Goal: Task Accomplishment & Management: Use online tool/utility

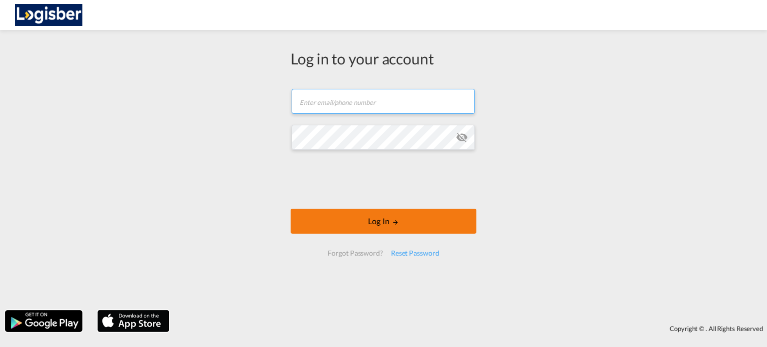
type input "[PERSON_NAME][EMAIL_ADDRESS][DOMAIN_NAME]"
click at [378, 217] on button "Log In" at bounding box center [384, 221] width 186 height 25
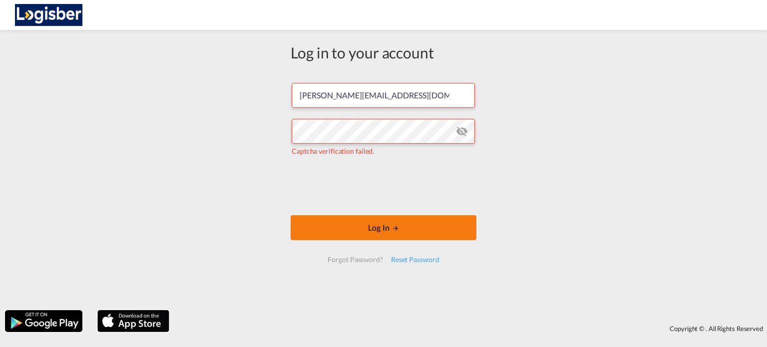
click at [382, 225] on button "Log In" at bounding box center [384, 227] width 186 height 25
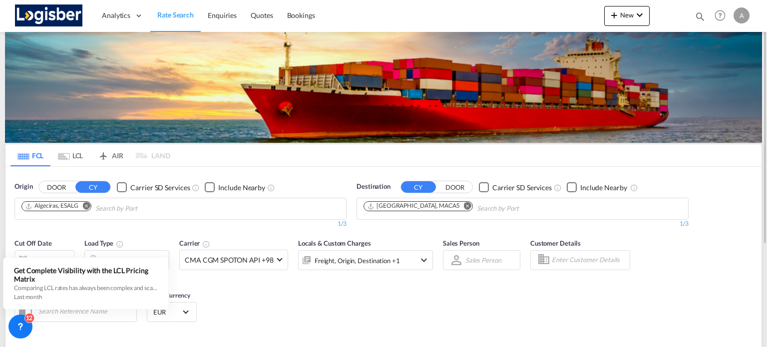
click at [86, 205] on md-icon "Remove" at bounding box center [86, 205] width 7 height 7
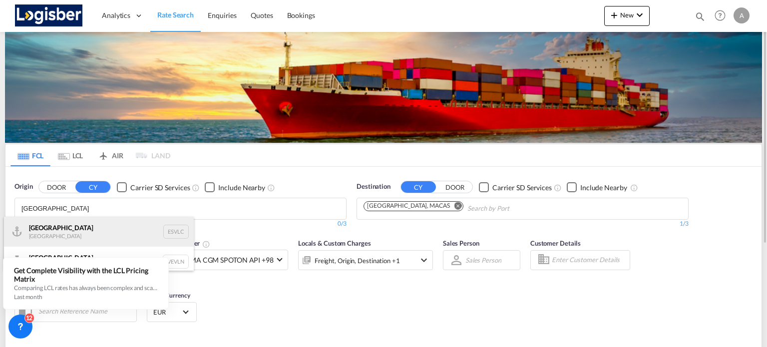
type input "[GEOGRAPHIC_DATA]"
click at [92, 225] on div "Valencia [GEOGRAPHIC_DATA] ESVLC" at bounding box center [99, 232] width 190 height 30
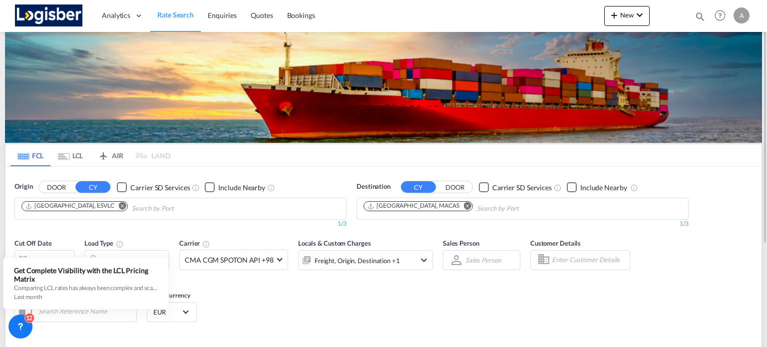
click at [464, 205] on md-icon "Remove" at bounding box center [467, 205] width 7 height 7
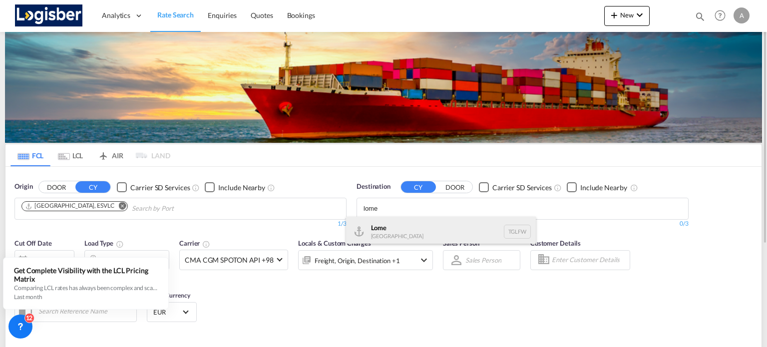
type input "lome"
click at [393, 225] on div "Lome [GEOGRAPHIC_DATA] TGLFW" at bounding box center [441, 232] width 190 height 30
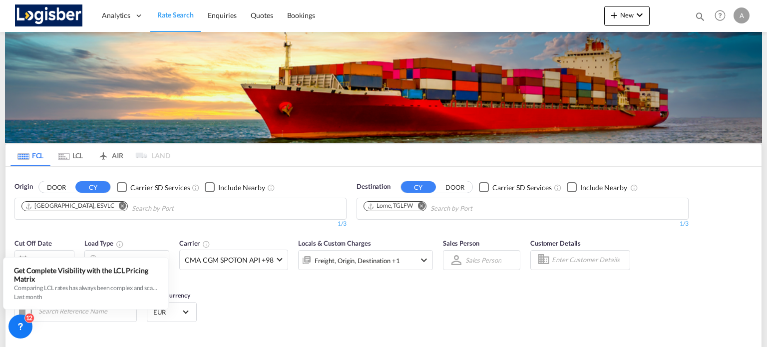
scroll to position [100, 0]
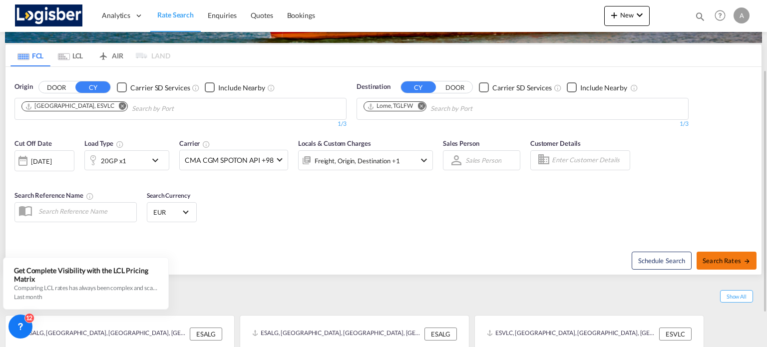
click at [721, 255] on button "Search Rates" at bounding box center [727, 261] width 60 height 18
type input "ESVLC to TGLFW / [DATE]"
